Goal: Information Seeking & Learning: Understand process/instructions

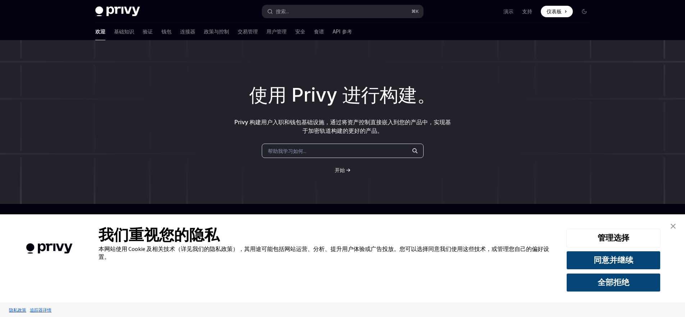
click at [677, 226] on link "关闭横幅" at bounding box center [673, 226] width 14 height 14
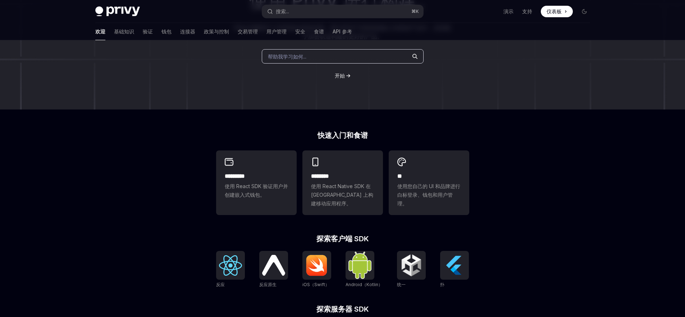
scroll to position [104, 0]
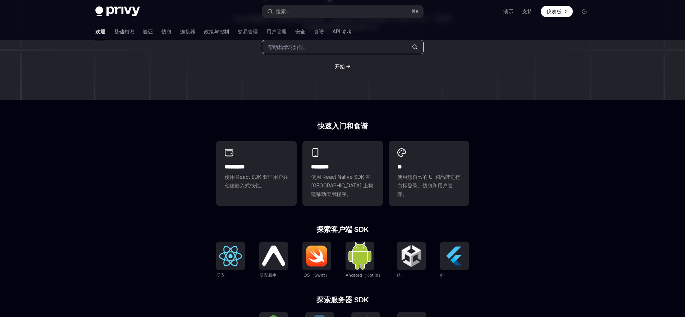
click at [533, 168] on div "使用 Privy 进行构建。 Privy 构建用户入职和钱包基础设施，通过将资产控制直接嵌入到您的产品中，实现基于加密轨道构建的更好的产品。 帮助我学习如何.…" at bounding box center [342, 197] width 685 height 523
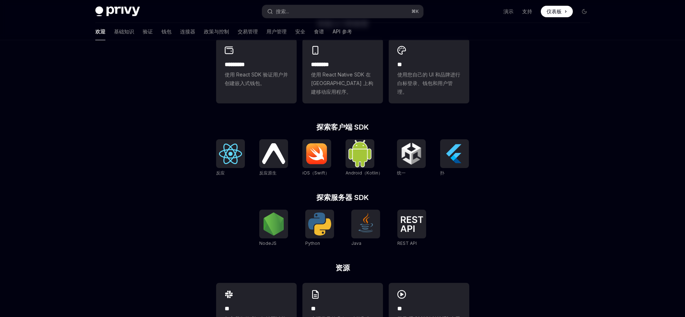
scroll to position [246, 0]
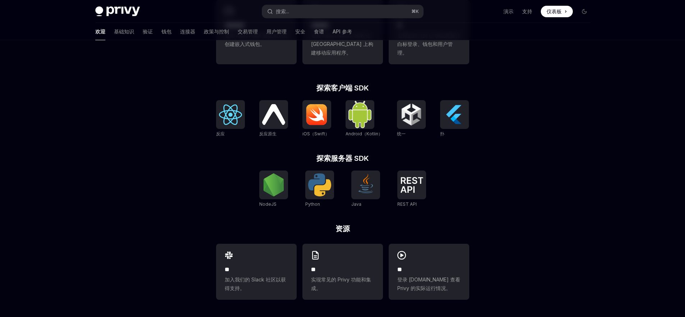
click at [533, 168] on div "使用 Privy 进行构建。 Privy 构建用户入职和钱包基础设施，通过将资产控制直接嵌入到您的产品中，实现基于加密轨道构建的更好的产品。 帮助我学习如何.…" at bounding box center [342, 56] width 685 height 523
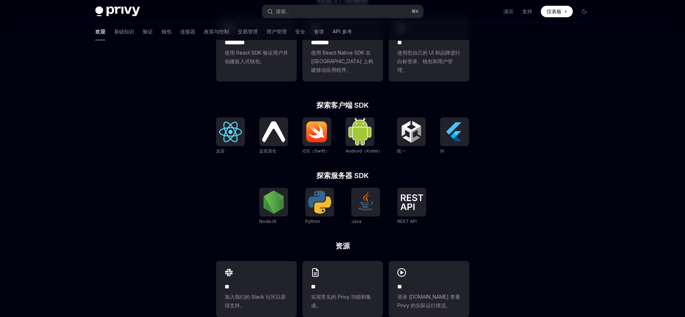
scroll to position [24, 0]
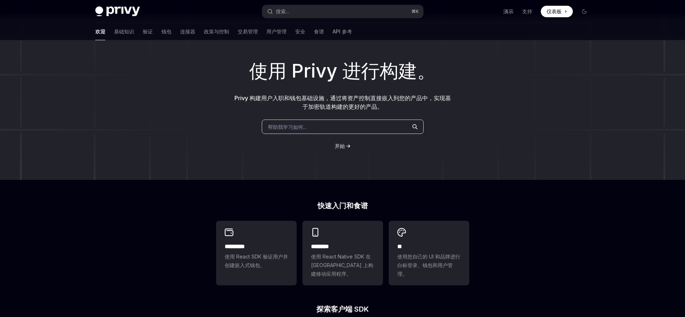
click at [512, 14] on font "演示" at bounding box center [508, 11] width 10 height 7
click at [400, 197] on div "使用 Privy 进行构建。 Privy 构建用户入职和钱包基础设施，通过将资产控制直接嵌入到您的产品中，实现基于加密轨道构建的更好的产品。 帮助我学习如何.…" at bounding box center [342, 277] width 685 height 523
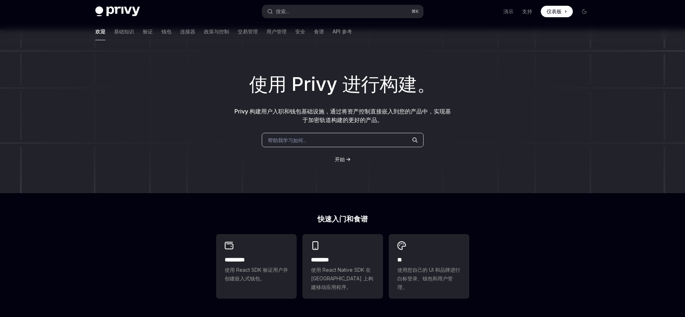
scroll to position [0, 0]
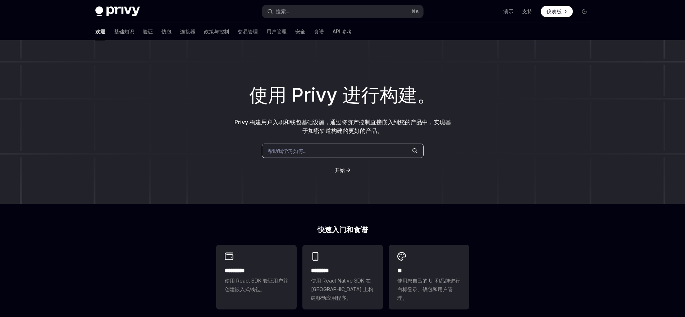
click at [480, 157] on div "使用 Privy 进行构建。 Privy 构建用户入职和钱包基础设施，通过将资产控制直接嵌入到您的产品中，实现基于加密轨道构建的更好的产品。 帮助我学习如何.…" at bounding box center [342, 122] width 685 height 164
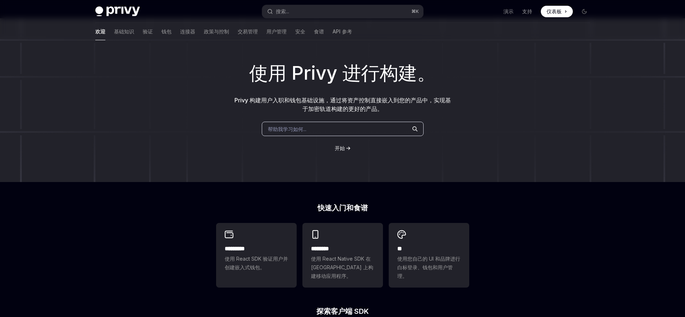
scroll to position [31, 0]
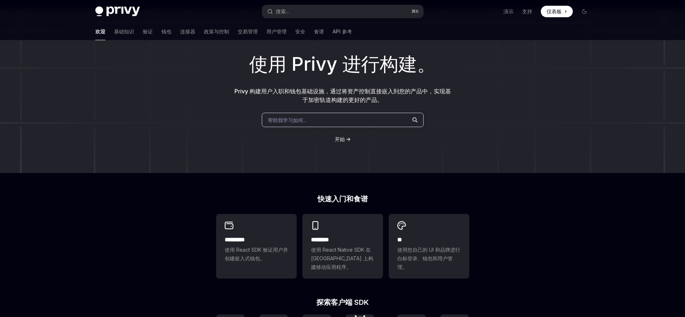
click at [491, 222] on div "使用 Privy 进行构建。 Privy 构建用户入职和钱包基础设施，通过将资产控制直接嵌入到您的产品中，实现基于加密轨道构建的更好的产品。 帮助我学习如何.…" at bounding box center [342, 270] width 685 height 523
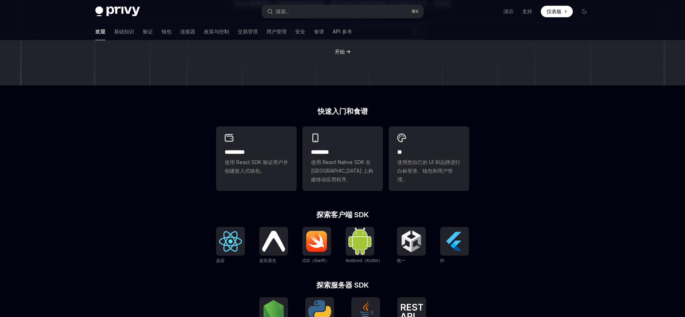
click at [514, 170] on div "使用 Privy 进行构建。 Privy 构建用户入职和钱包基础设施，通过将资产控制直接嵌入到您的产品中，实现基于加密轨道构建的更好的产品。 帮助我学习如何.…" at bounding box center [342, 183] width 685 height 523
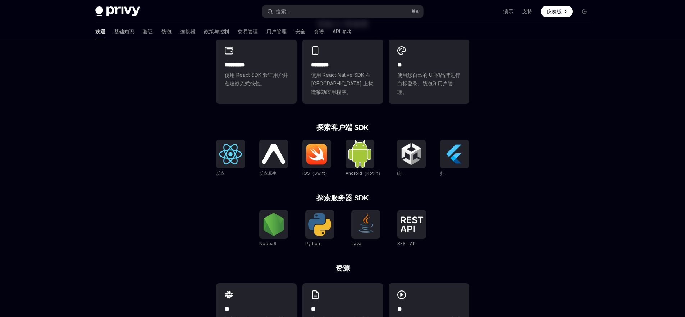
click at [514, 170] on div "使用 Privy 进行构建。 Privy 构建用户入职和钱包基础设施，通过将资产控制直接嵌入到您的产品中，实现基于加密轨道构建的更好的产品。 帮助我学习如何.…" at bounding box center [342, 95] width 685 height 523
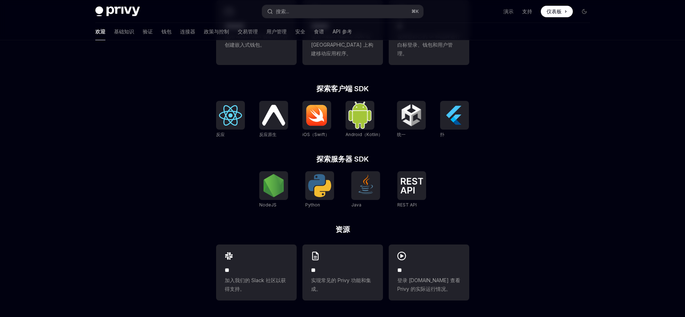
scroll to position [244, 0]
click at [530, 12] on font "支持" at bounding box center [527, 11] width 10 height 6
click at [558, 14] on font "仪表板" at bounding box center [553, 11] width 15 height 6
click at [477, 197] on div "快速入门和食谱 ********* 使用 React SDK 验证用户并创建嵌入式钱包。 ******** 使用 React Native SDK 在 Sol…" at bounding box center [343, 150] width 276 height 336
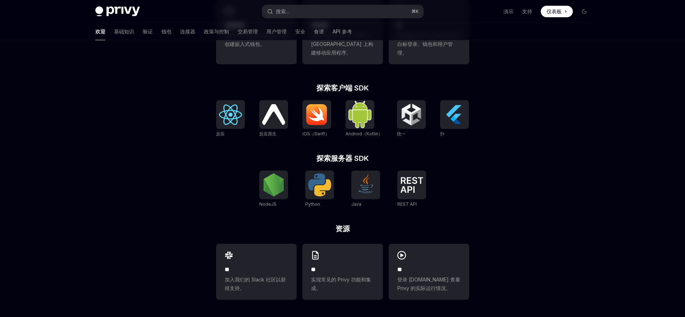
click at [524, 168] on div "使用 Privy 进行构建。 Privy 构建用户入职和钱包基础设施，通过将资产控制直接嵌入到您的产品中，实现基于加密轨道构建的更好的产品。 帮助我学习如何.…" at bounding box center [342, 56] width 685 height 523
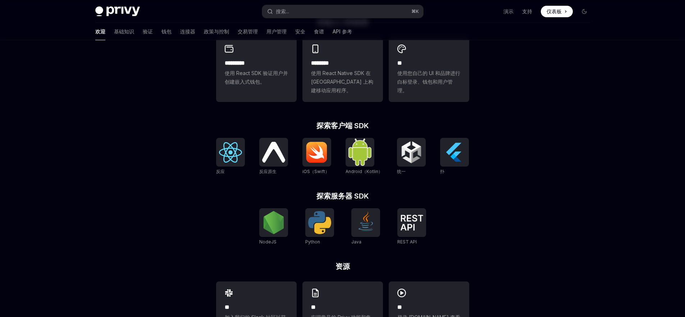
click at [513, 148] on div "使用 Privy 进行构建。 Privy 构建用户入职和钱包基础设施，通过将资产控制直接嵌入到您的产品中，实现基于加密轨道构建的更好的产品。 帮助我学习如何.…" at bounding box center [342, 93] width 685 height 523
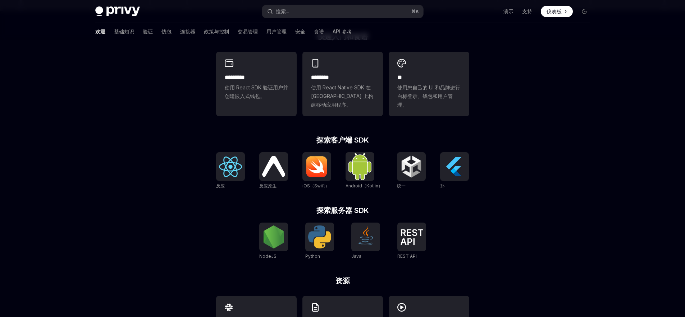
scroll to position [192, 0]
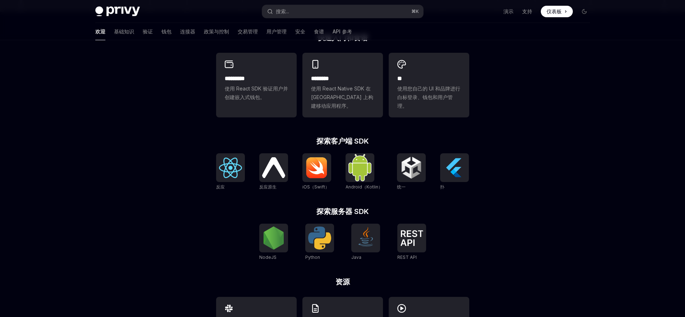
click at [513, 148] on div "使用 Privy 进行构建。 Privy 构建用户入职和钱包基础设施，通过将资产控制直接嵌入到您的产品中，实现基于加密轨道构建的更好的产品。 帮助我学习如何.…" at bounding box center [342, 109] width 685 height 523
click at [230, 177] on img at bounding box center [230, 168] width 23 height 20
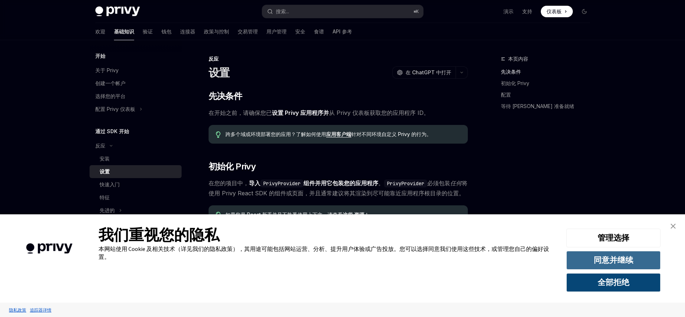
click at [603, 257] on font "同意并继续" at bounding box center [614, 260] width 40 height 10
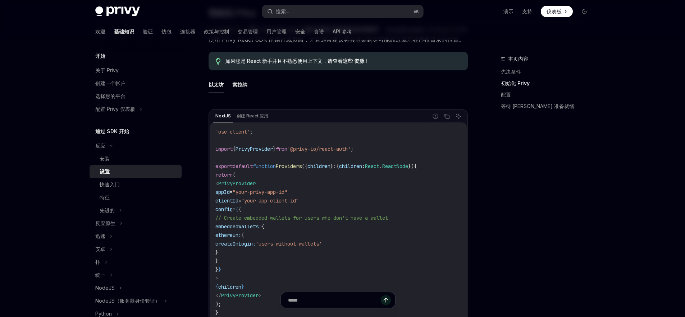
scroll to position [170, 0]
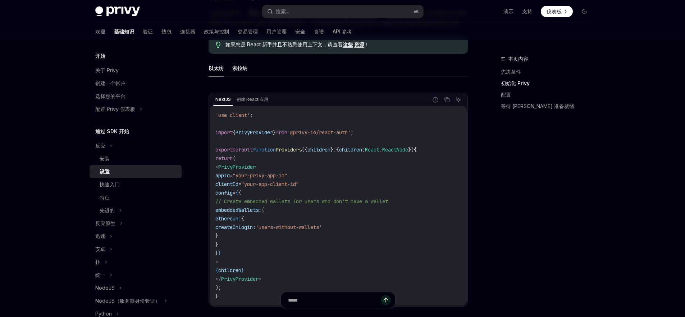
click at [523, 173] on div "本页内容 先决条件 初始化 Privy 配置 等待 Privy 准备就绪" at bounding box center [540, 186] width 109 height 263
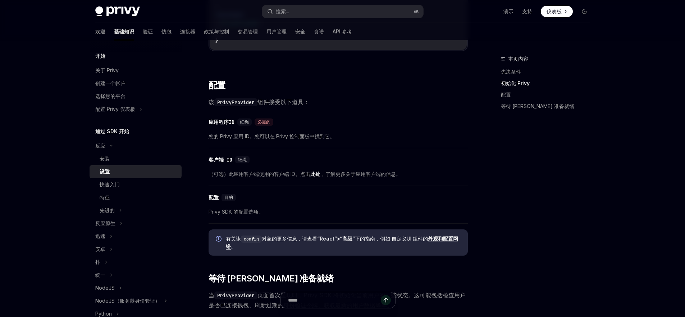
scroll to position [428, 0]
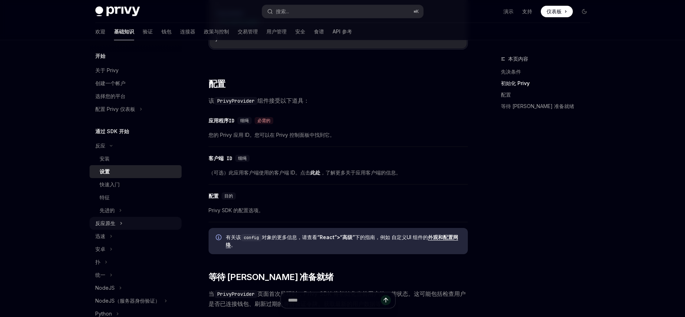
click at [115, 225] on font "反应原生" at bounding box center [105, 223] width 20 height 6
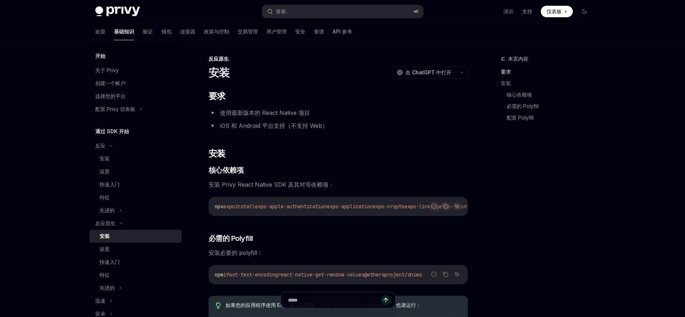
click at [355, 180] on span "安装 Privy React Native SDK 及其对等依赖项：" at bounding box center [337, 185] width 259 height 10
drag, startPoint x: 281, startPoint y: 219, endPoint x: 297, endPoint y: 219, distance: 15.5
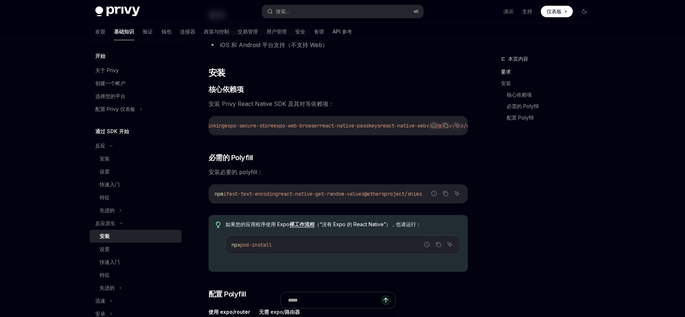
scroll to position [82, 0]
click at [504, 200] on div "本页内容 要求 安装 核心依赖项 必需的 Polyfill 配置 Polyfill" at bounding box center [540, 186] width 109 height 263
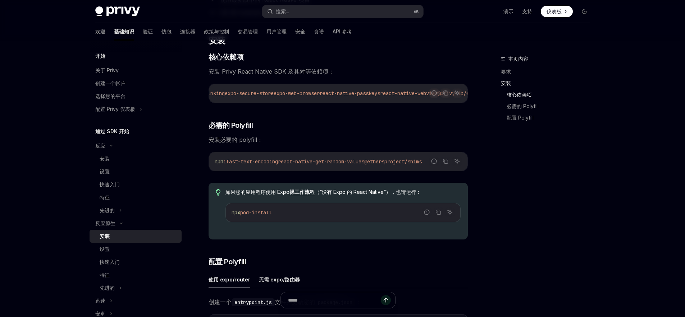
scroll to position [114, 0]
click at [504, 200] on div "本页内容 要求 安装 核心依赖项 必需的 Polyfill 配置 Polyfill" at bounding box center [540, 186] width 109 height 263
click at [357, 194] on font "（“没有 Expo 的 React Native”），也请运行：" at bounding box center [368, 191] width 106 height 6
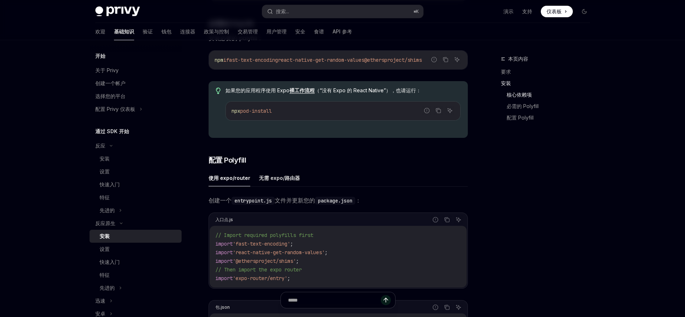
scroll to position [228, 0]
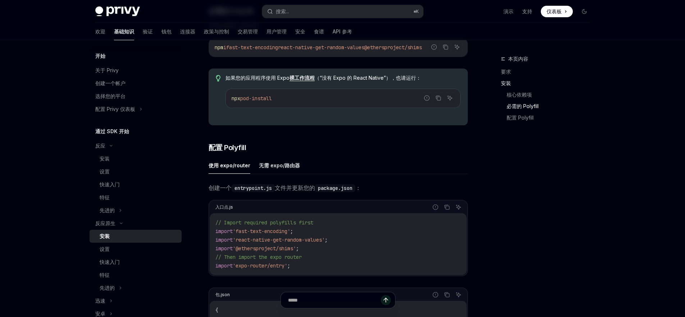
click at [524, 183] on div "本页内容 要求 安装 核心依赖项 必需的 Polyfill 配置 Polyfill" at bounding box center [540, 186] width 109 height 263
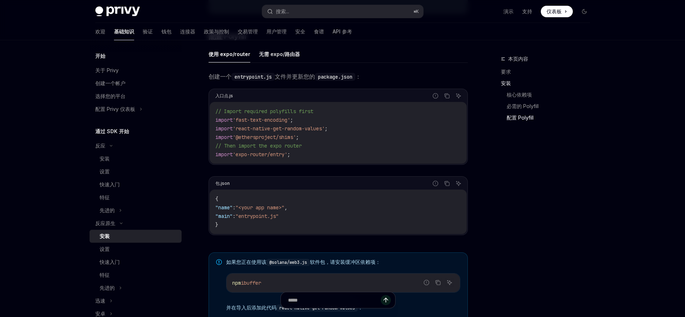
click at [524, 183] on div "本页内容 要求 安装 核心依赖项 必需的 Polyfill 配置 Polyfill" at bounding box center [540, 186] width 109 height 263
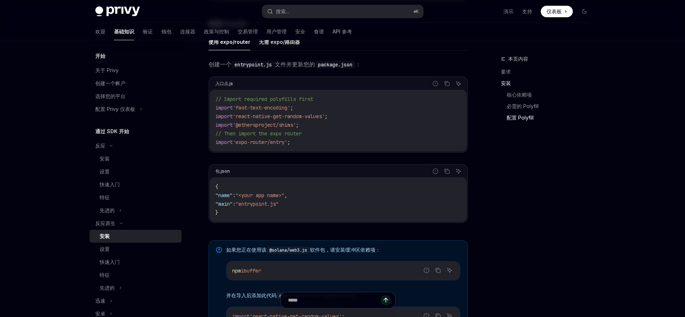
scroll to position [363, 0]
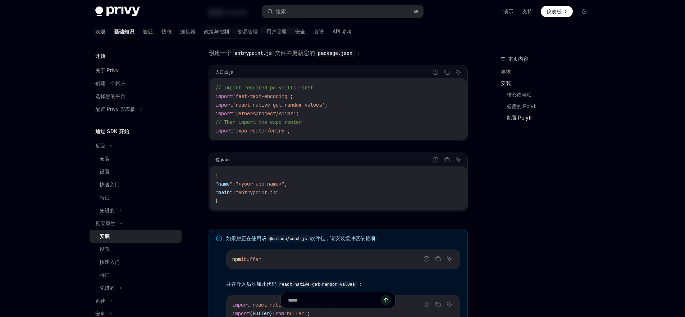
click at [524, 183] on div "本页内容 要求 安装 核心依赖项 必需的 Polyfill 配置 Polyfill" at bounding box center [540, 186] width 109 height 263
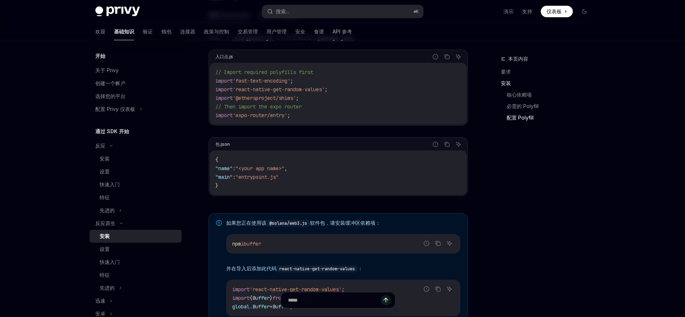
click at [524, 183] on div "本页内容 要求 安装 核心依赖项 必需的 Polyfill 配置 Polyfill" at bounding box center [540, 186] width 109 height 263
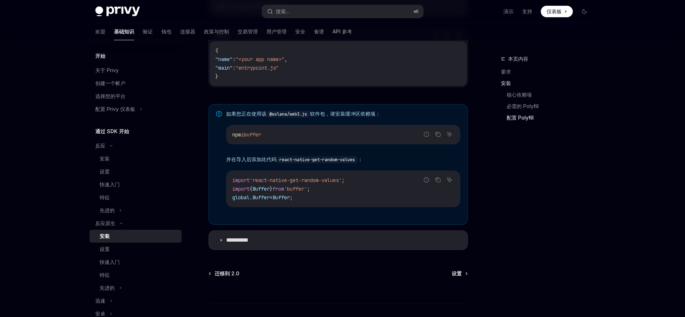
scroll to position [488, 0]
click at [276, 249] on summary "**********" at bounding box center [338, 239] width 258 height 19
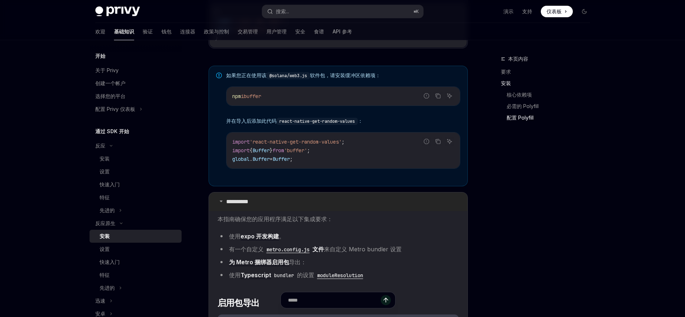
scroll to position [526, 0]
click at [248, 204] on font "**********" at bounding box center [237, 201] width 22 height 5
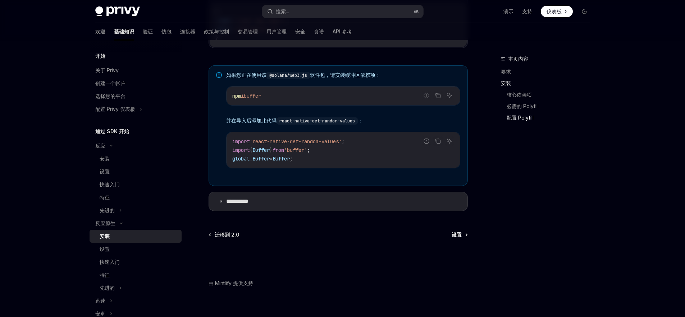
click at [458, 238] on font "设置" at bounding box center [457, 235] width 10 height 6
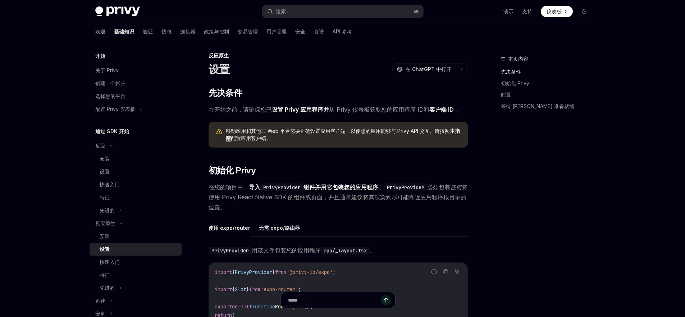
scroll to position [4, 0]
click at [540, 182] on div "本页内容 先决条件 初始化 Privy 配置 等待 Privy 准备就绪" at bounding box center [540, 186] width 109 height 263
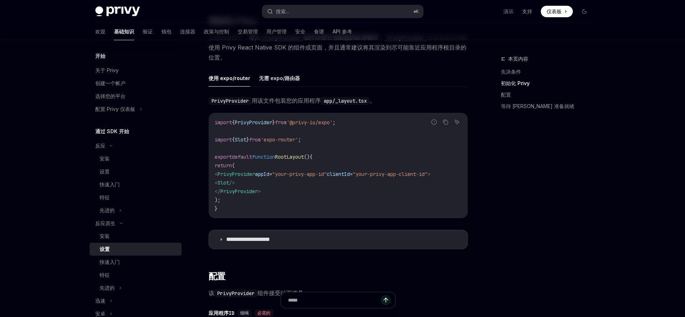
scroll to position [265, 0]
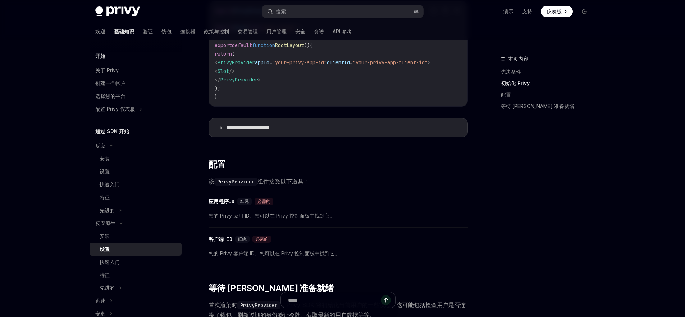
click at [406, 187] on span "该 PrivyProvider 组件接受以下道具：" at bounding box center [337, 182] width 259 height 10
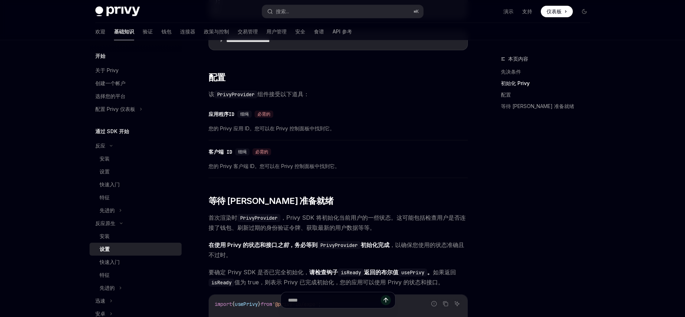
click at [406, 193] on div "​ 先决条件 在开始之前，请确保您已 设置 Privy 应用程序并 从 Privy 仪表板获取您的应用程序 ID 和 客户端 ID 。 移动应用和其他非 We…" at bounding box center [337, 105] width 259 height 735
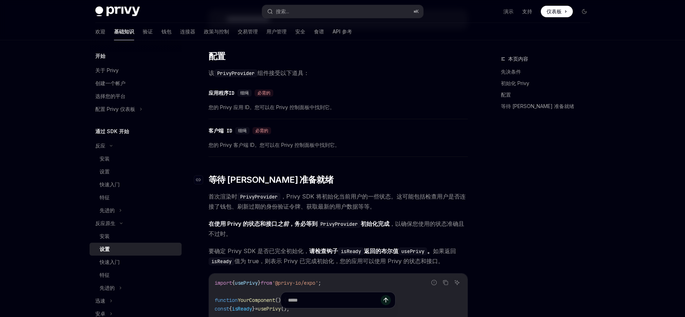
click at [410, 186] on h2 "​ 等待 Privy 准备就绪" at bounding box center [337, 180] width 259 height 12
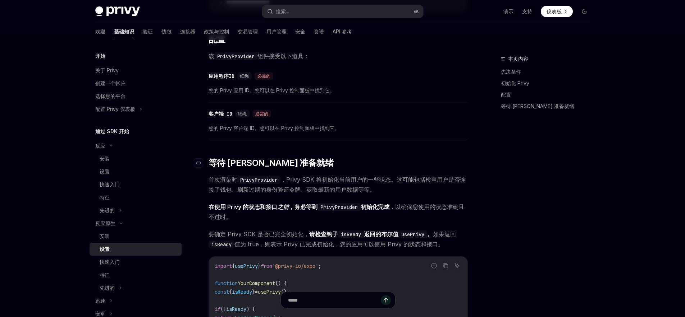
scroll to position [391, 0]
click at [410, 189] on font "，Privy SDK 将初始化当前用户的一些状态。这可能包括检查用户是否连接了钱包、刷新过期的身份验证令牌、获取最新的用户数据等等。" at bounding box center [336, 183] width 257 height 17
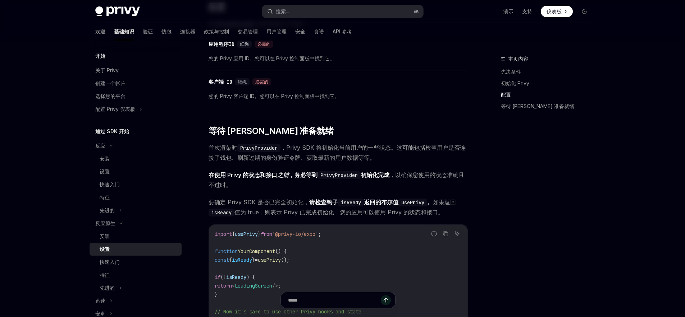
click at [489, 187] on div "本页内容 先决条件 初始化 Privy 配置 等待 Privy 准备就绪" at bounding box center [540, 186] width 109 height 263
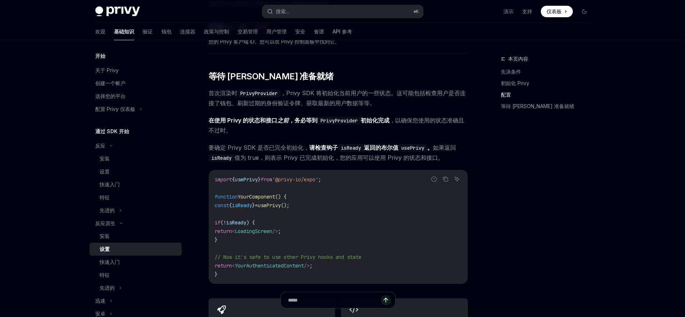
click at [489, 187] on div "本页内容 先决条件 初始化 Privy 配置 等待 Privy 准备就绪" at bounding box center [540, 186] width 109 height 263
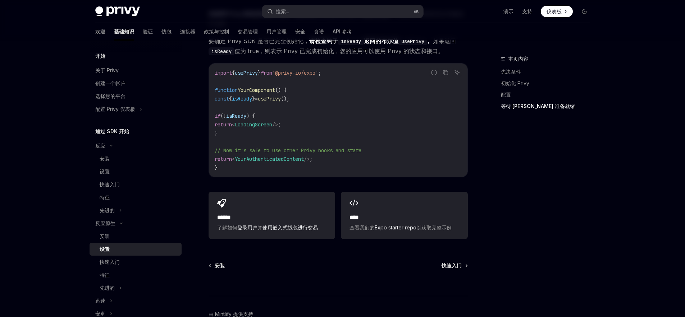
scroll to position [633, 0]
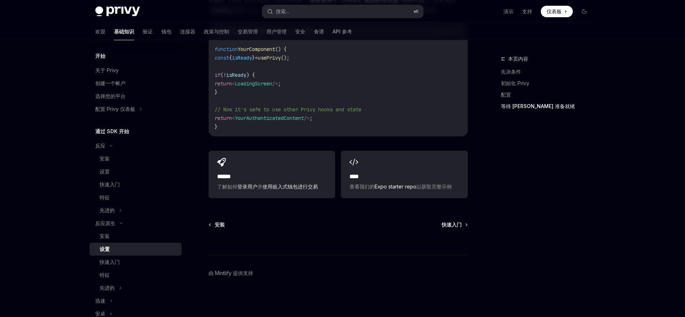
click at [489, 187] on div "本页内容 先决条件 初始化 Privy 配置 等待 Privy 准备就绪" at bounding box center [540, 186] width 109 height 263
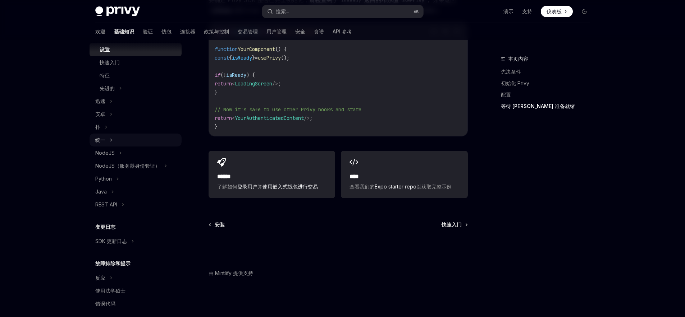
scroll to position [207, 0]
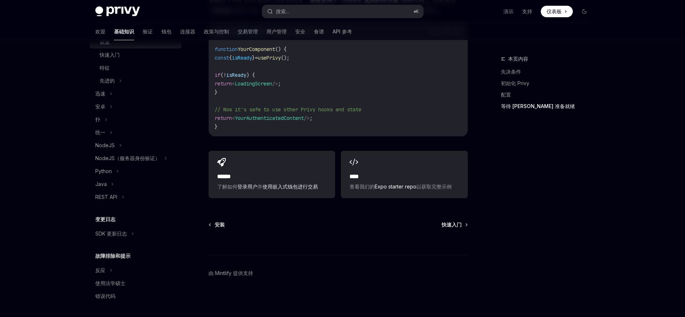
click at [554, 12] on font "仪表板" at bounding box center [553, 11] width 15 height 6
click at [180, 30] on font "连接器" at bounding box center [187, 31] width 15 height 6
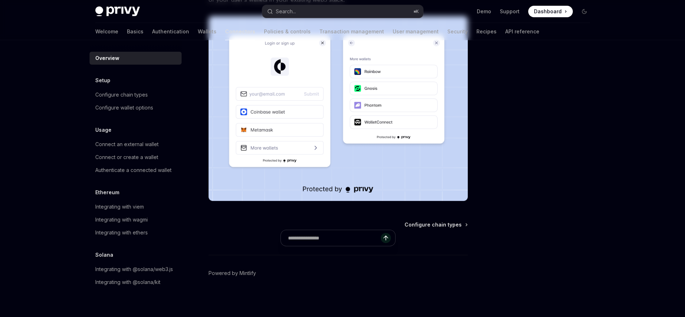
type textarea "*"
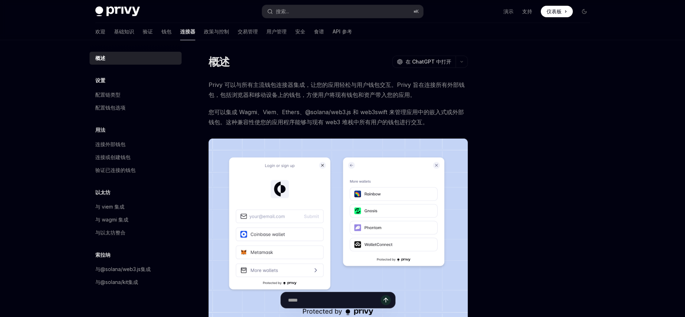
click at [276, 83] on font "Privy 可以与所有主流钱包连接器集成，让您的应用轻松与用户钱包交互。Privy 旨在连接所有外部钱包，包括浏览器和移动设备上的钱包，方便用户将现有钱包和资…" at bounding box center [336, 89] width 256 height 17
click at [306, 92] on font "Privy 可以与所有主流钱包连接器集成，让您的应用轻松与用户钱包交互。Privy 旨在连接所有外部钱包，包括浏览器和移动设备上的钱包，方便用户将现有钱包和资…" at bounding box center [336, 89] width 256 height 17
